Goal: Task Accomplishment & Management: Use online tool/utility

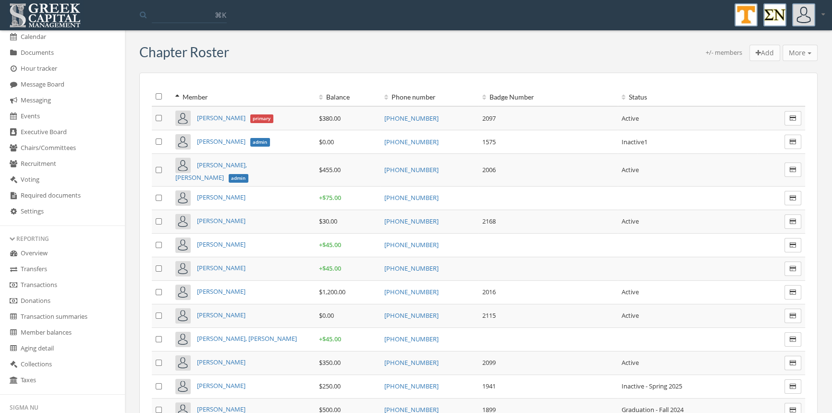
scroll to position [193, 0]
click at [69, 283] on link "Transactions" at bounding box center [62, 284] width 125 height 16
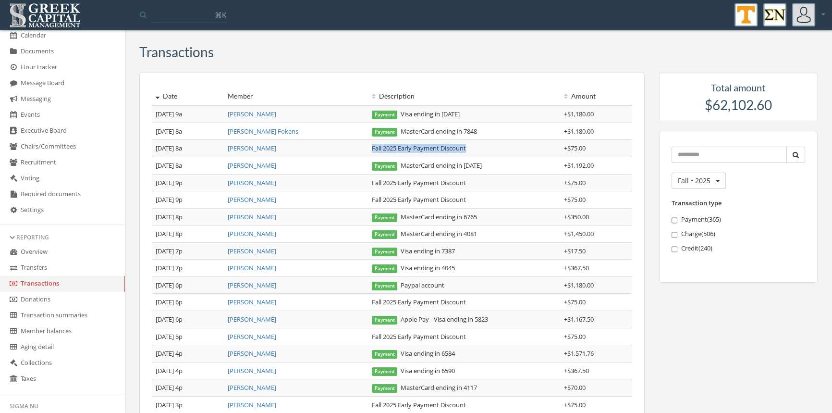
drag, startPoint x: 473, startPoint y: 146, endPoint x: 371, endPoint y: 151, distance: 102.0
click at [371, 151] on td "Fall 2025 Early Payment Discount" at bounding box center [464, 148] width 192 height 17
copy td "Fall 2025 Early Payment Discount"
click at [250, 130] on link "[PERSON_NAME] Fokens" at bounding box center [263, 131] width 71 height 9
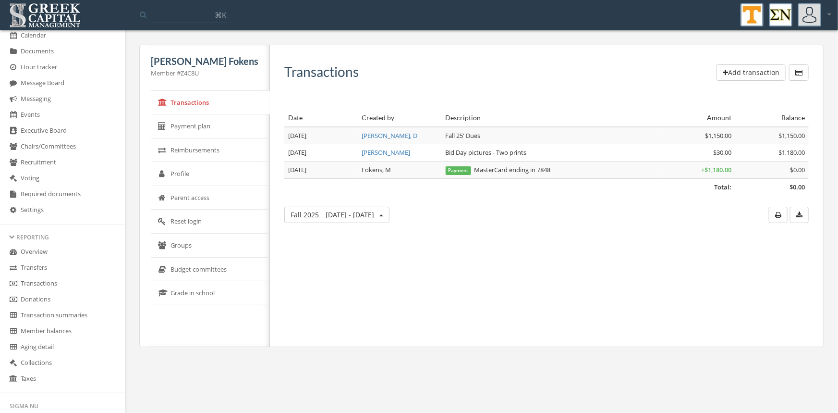
click at [750, 71] on button "Add transaction" at bounding box center [751, 72] width 69 height 16
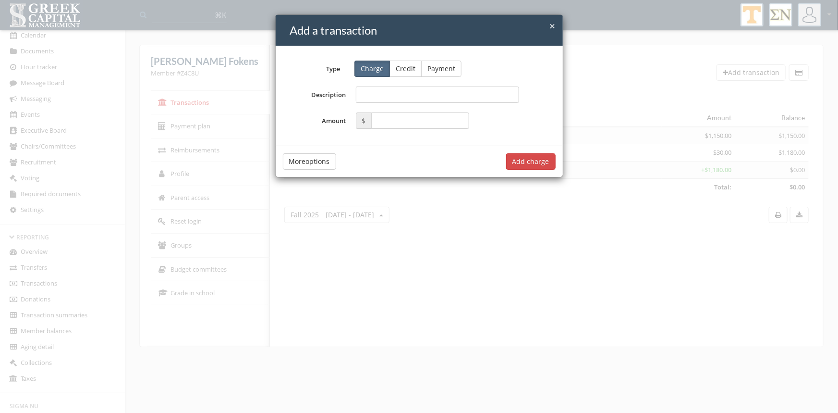
click at [409, 65] on button "Credit" at bounding box center [406, 69] width 32 height 16
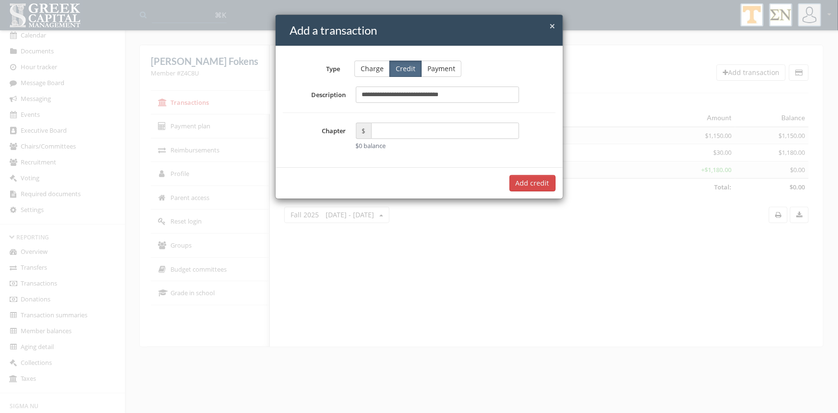
type input "**********"
click at [404, 130] on input "text" at bounding box center [445, 131] width 148 height 16
type input "*****"
click at [517, 179] on button "Add $75.00 credit" at bounding box center [521, 183] width 69 height 16
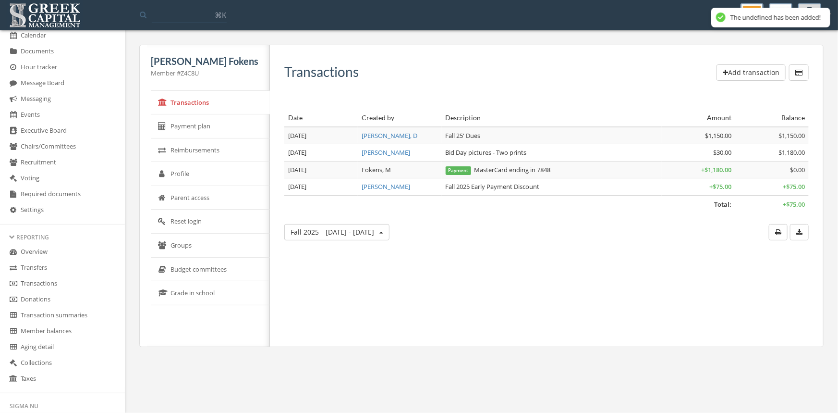
click at [62, 282] on link "Transactions" at bounding box center [62, 284] width 125 height 16
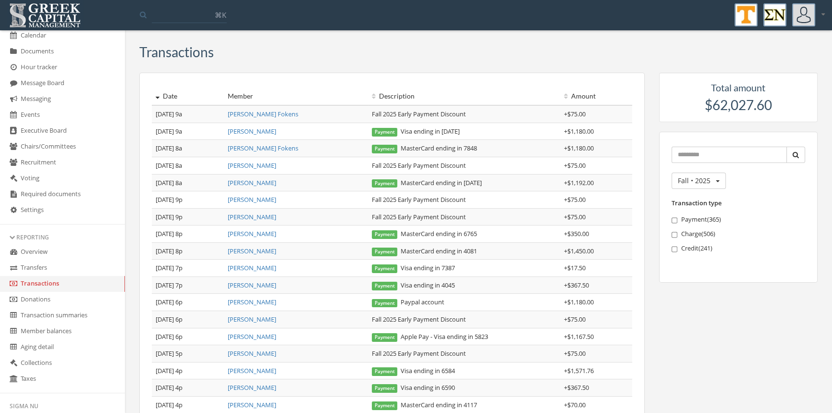
click at [255, 132] on link "[PERSON_NAME]" at bounding box center [252, 131] width 49 height 9
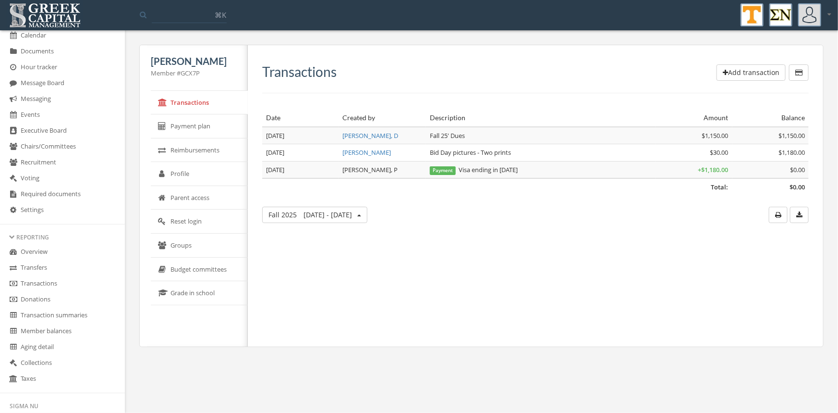
click at [731, 75] on button "Add transaction" at bounding box center [751, 72] width 69 height 16
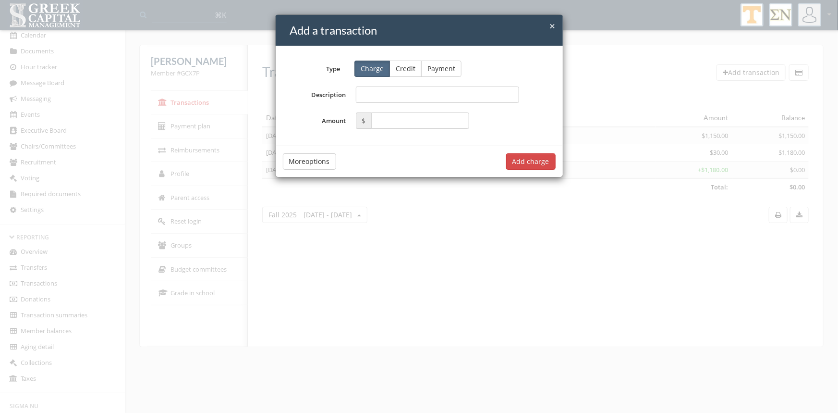
click at [412, 68] on button "Credit" at bounding box center [406, 69] width 32 height 16
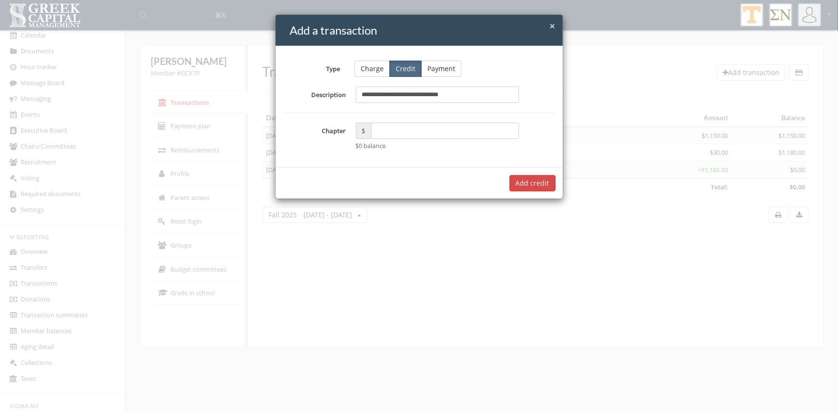
type input "**********"
click at [390, 130] on input "text" at bounding box center [445, 131] width 148 height 16
type input "*****"
click at [518, 178] on button "Add $75.00 credit" at bounding box center [521, 183] width 69 height 16
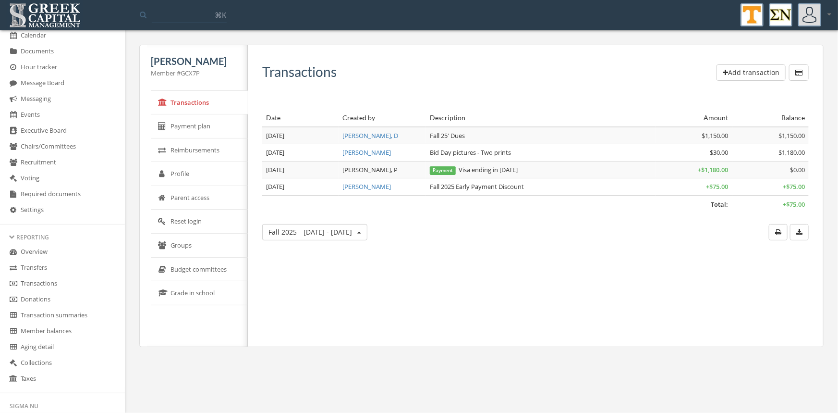
click at [55, 282] on link "Transactions" at bounding box center [62, 284] width 125 height 16
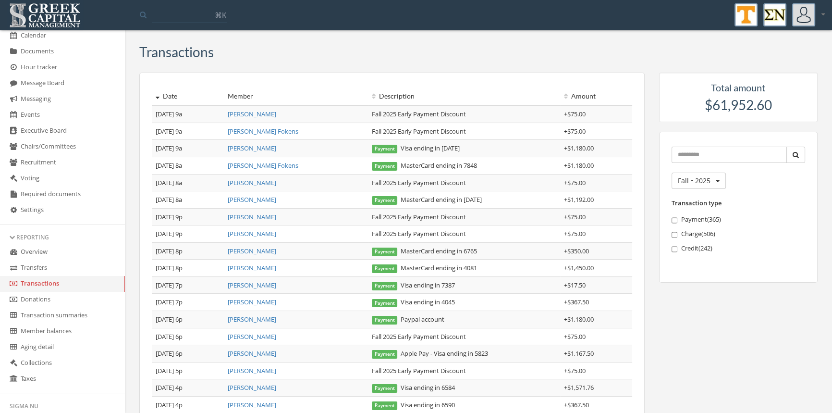
click at [396, 164] on span "Payment" at bounding box center [385, 166] width 26 height 9
